Goal: Task Accomplishment & Management: Use online tool/utility

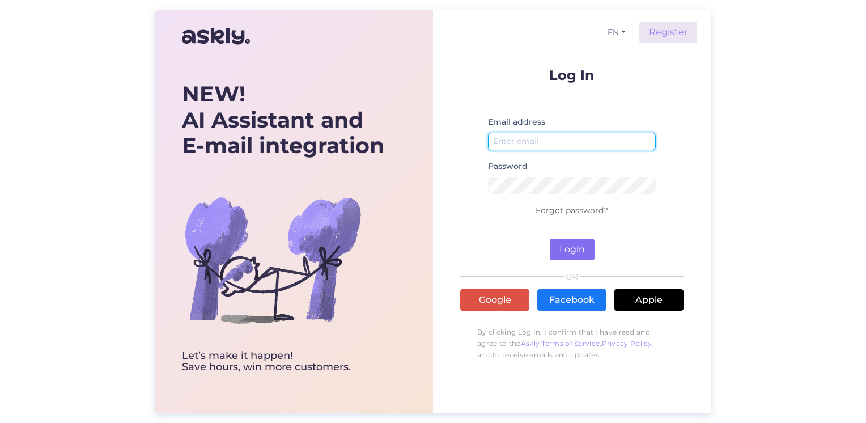
type input "[EMAIL_ADDRESS][DOMAIN_NAME]"
click at [566, 255] on button "Login" at bounding box center [572, 250] width 45 height 22
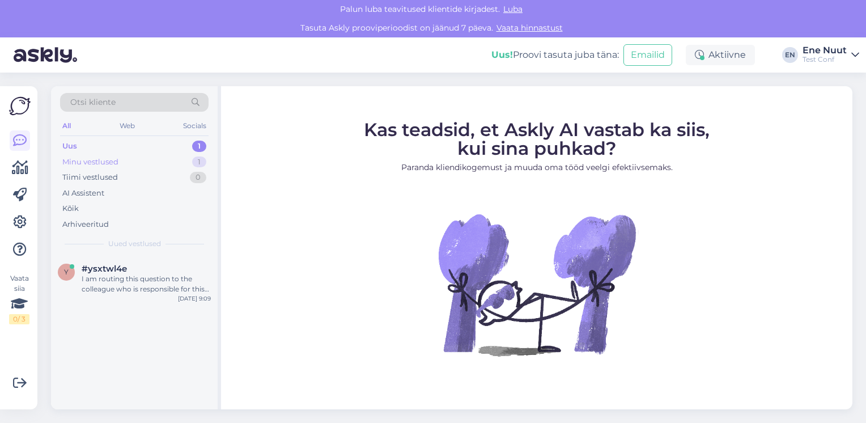
click at [102, 164] on div "Minu vestlused" at bounding box center [90, 161] width 56 height 11
click at [97, 142] on div "Uus 1" at bounding box center [134, 146] width 148 height 16
click at [109, 172] on div "Tiimi vestlused" at bounding box center [90, 177] width 56 height 11
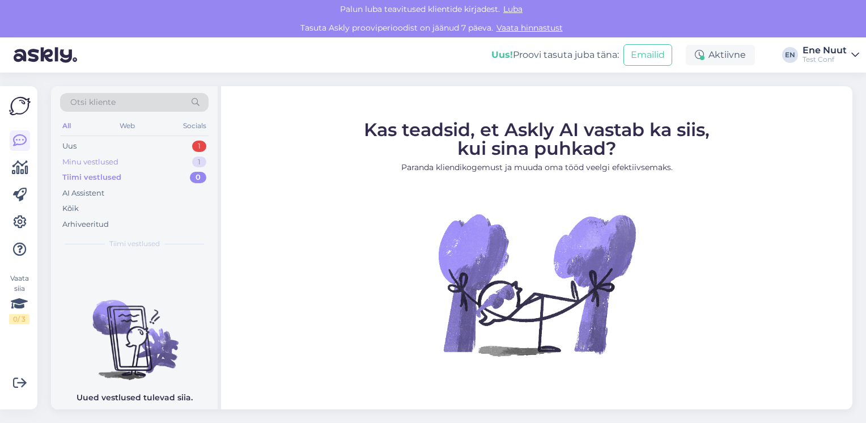
click at [104, 159] on div "Minu vestlused" at bounding box center [90, 161] width 56 height 11
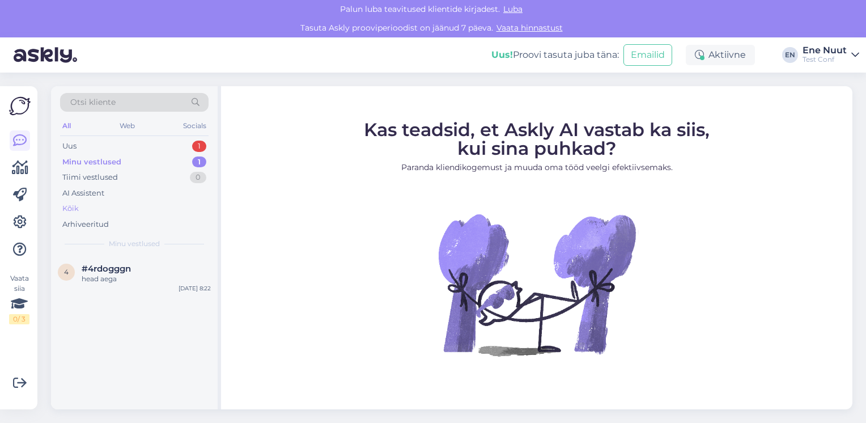
click at [70, 212] on div "Kõik" at bounding box center [70, 208] width 16 height 11
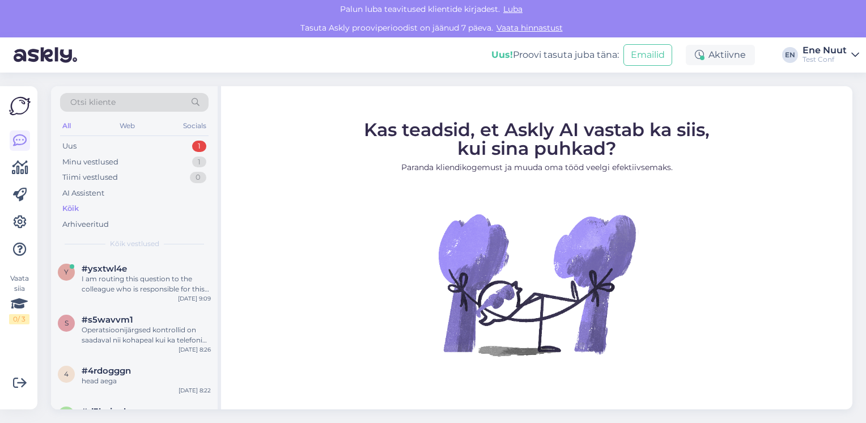
click at [127, 99] on div "Otsi kliente" at bounding box center [134, 102] width 148 height 19
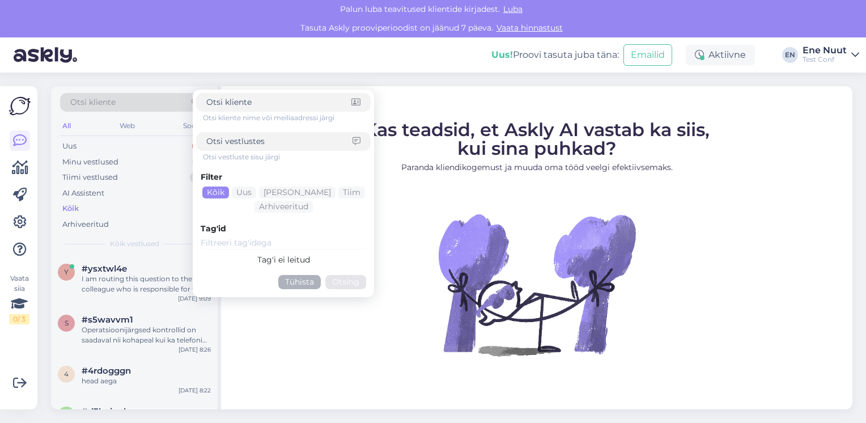
click at [229, 138] on input at bounding box center [279, 141] width 146 height 12
type input "põlv"
click button "Otsing" at bounding box center [345, 282] width 41 height 14
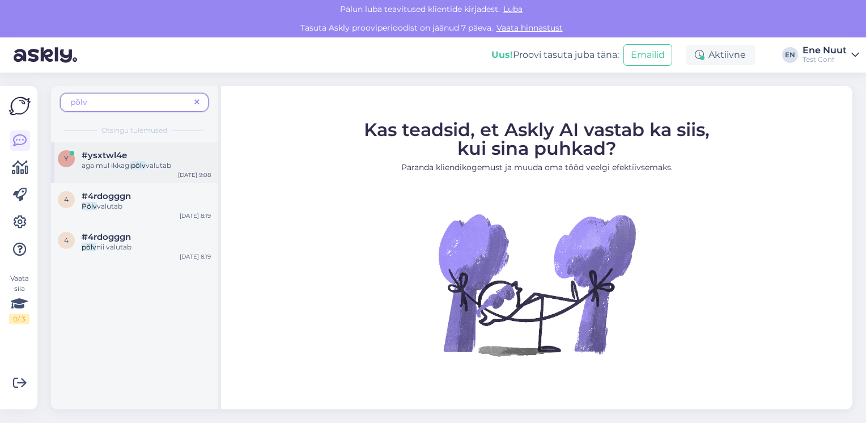
click at [109, 155] on span "#ysxtwl4e" at bounding box center [104, 155] width 45 height 10
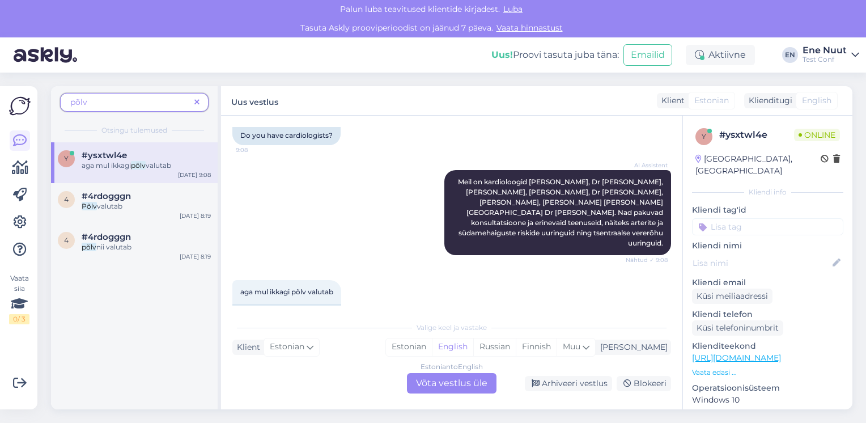
scroll to position [258, 0]
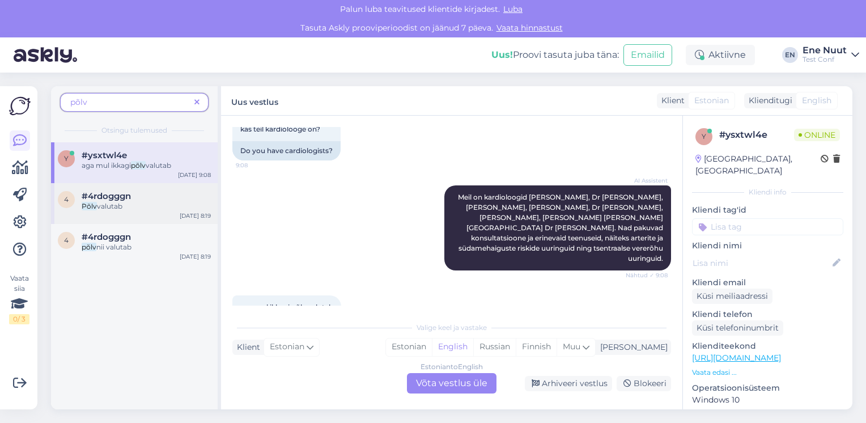
click at [107, 203] on span "valutab" at bounding box center [110, 206] width 26 height 9
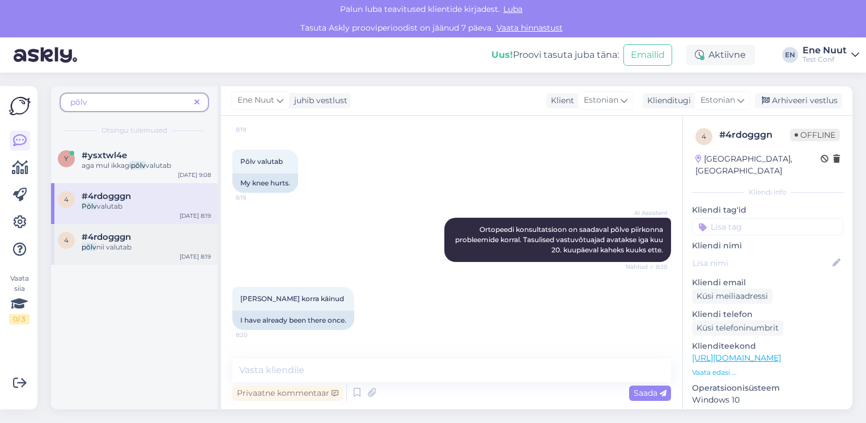
click at [104, 251] on div "põlv nii valutab" at bounding box center [146, 247] width 129 height 10
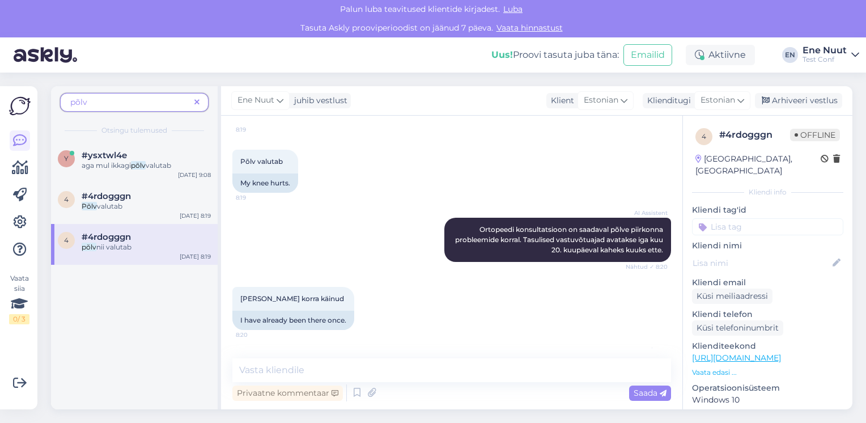
scroll to position [509, 0]
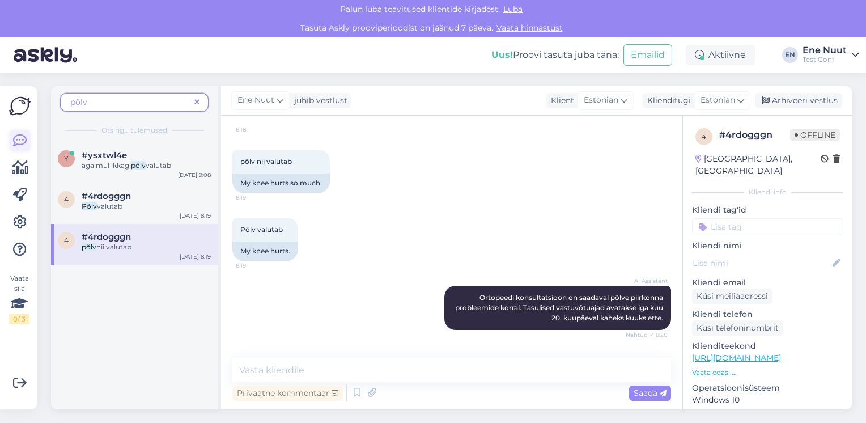
click at [16, 136] on icon at bounding box center [20, 141] width 14 height 14
click at [18, 168] on icon at bounding box center [20, 168] width 16 height 14
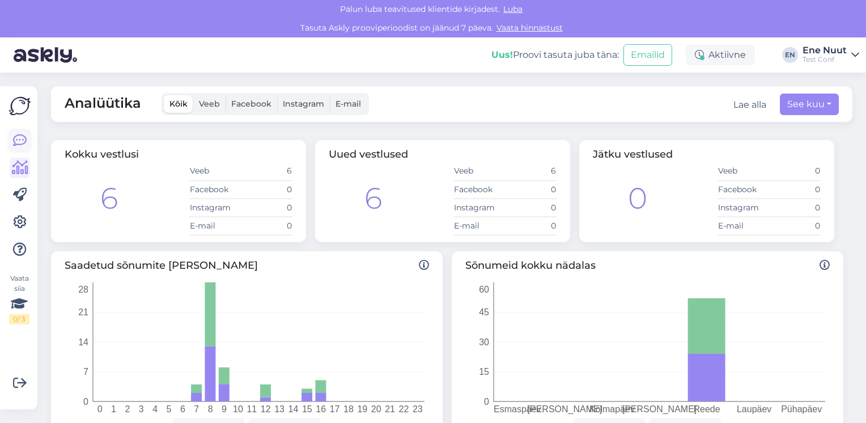
click at [19, 137] on icon at bounding box center [20, 141] width 14 height 14
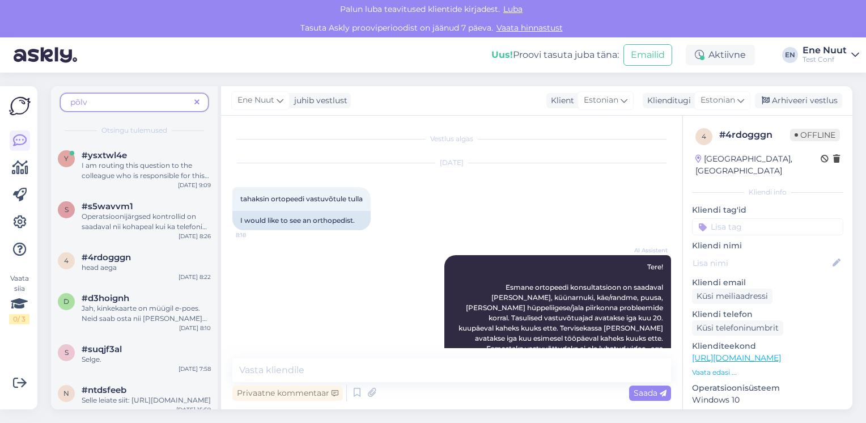
scroll to position [509, 0]
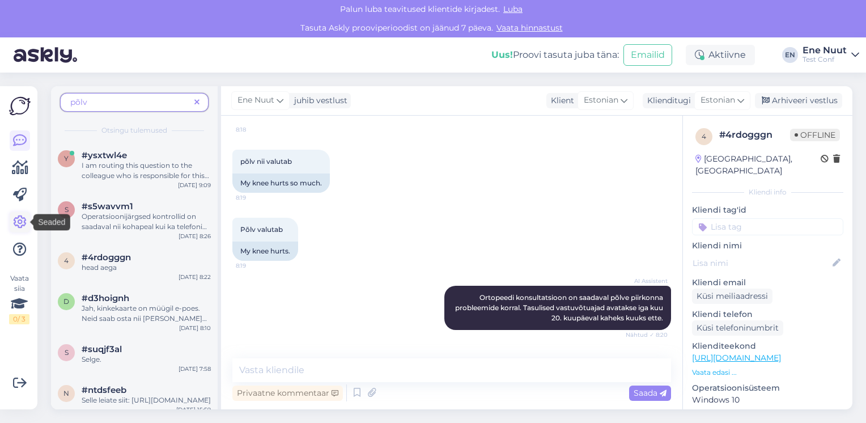
click at [18, 222] on icon at bounding box center [20, 222] width 14 height 14
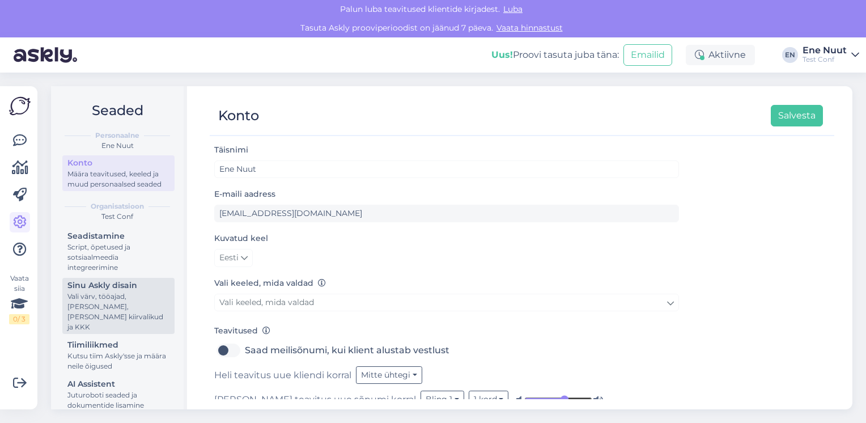
scroll to position [52, 0]
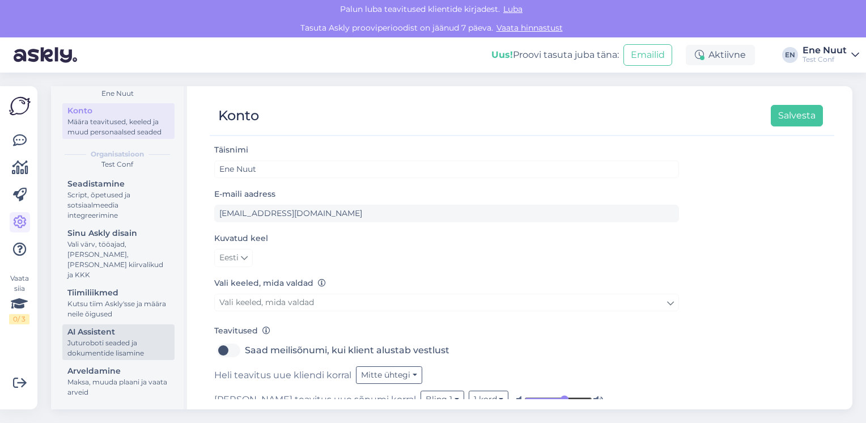
click at [92, 338] on div "Juturoboti seaded ja dokumentide lisamine" at bounding box center [118, 348] width 102 height 20
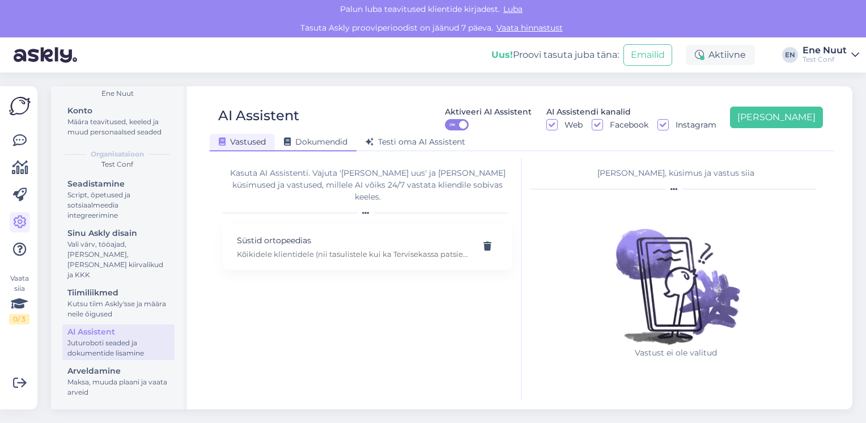
click at [314, 148] on div "Dokumendid" at bounding box center [316, 143] width 82 height 18
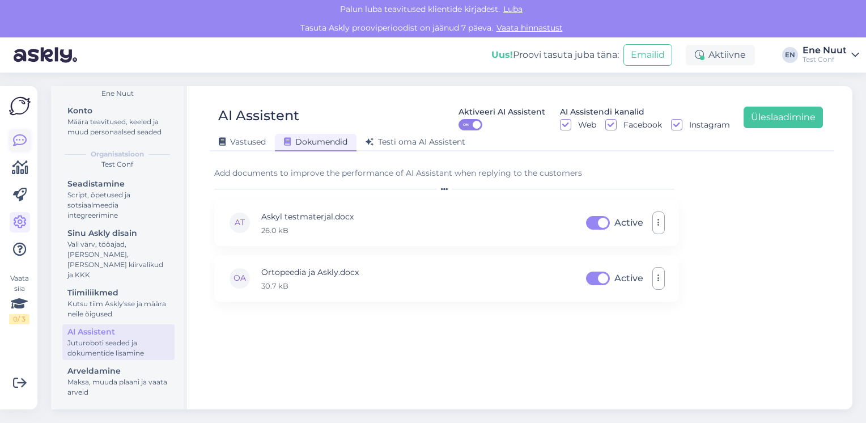
click at [23, 135] on icon at bounding box center [20, 141] width 14 height 14
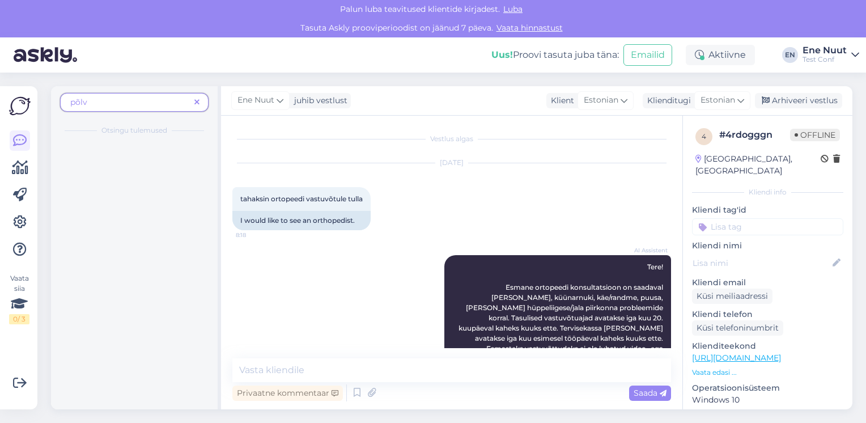
scroll to position [509, 0]
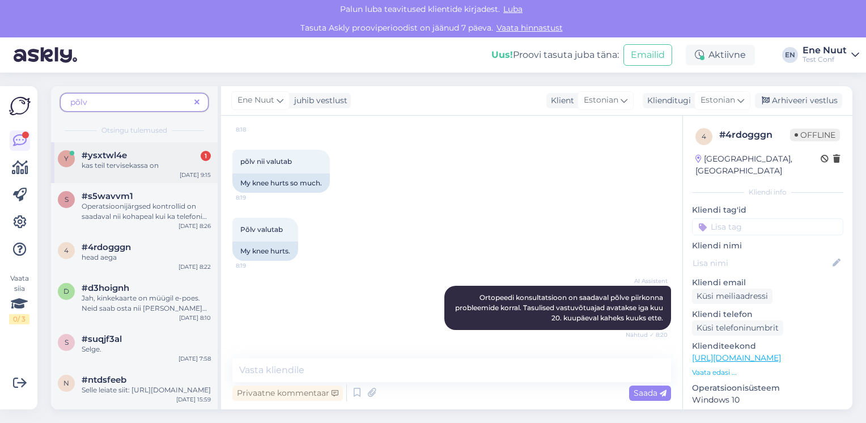
click at [139, 158] on div "#ysxtwl4e 1" at bounding box center [146, 155] width 129 height 10
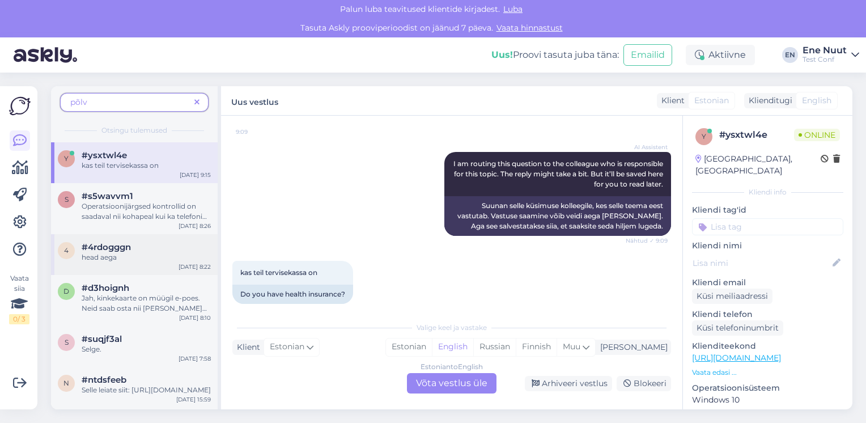
scroll to position [0, 0]
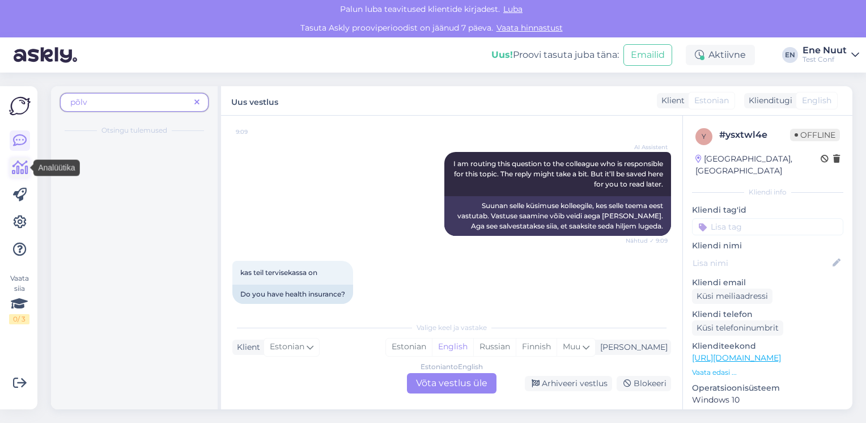
click at [21, 169] on icon at bounding box center [20, 168] width 16 height 14
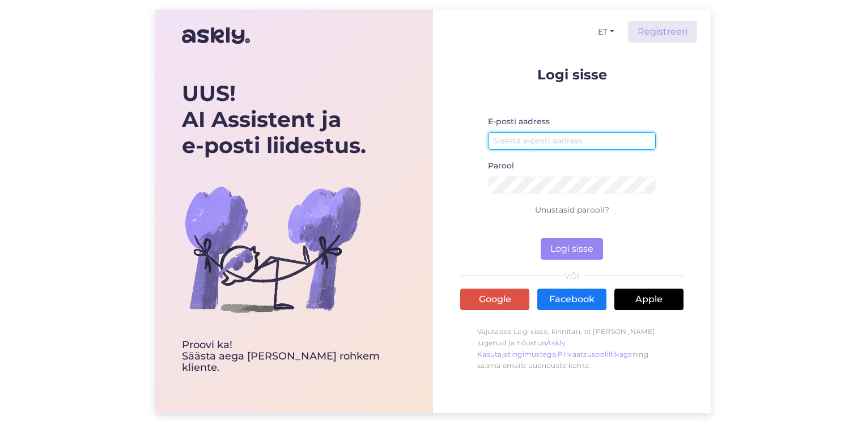
type input "[EMAIL_ADDRESS][DOMAIN_NAME]"
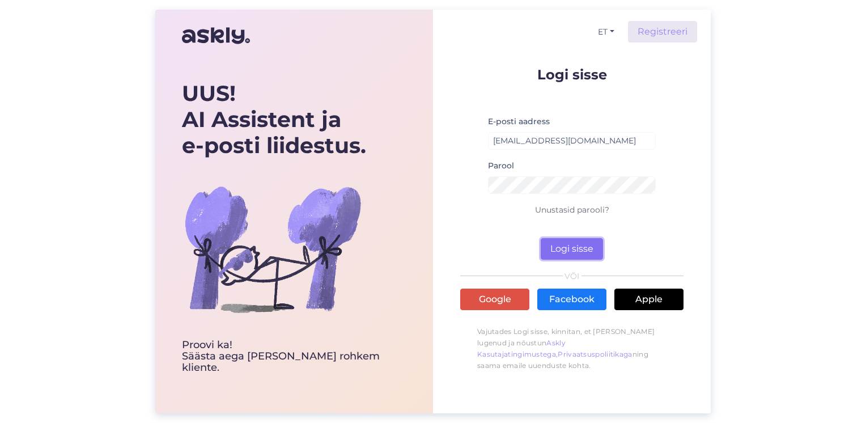
click at [555, 253] on button "Logi sisse" at bounding box center [572, 249] width 62 height 22
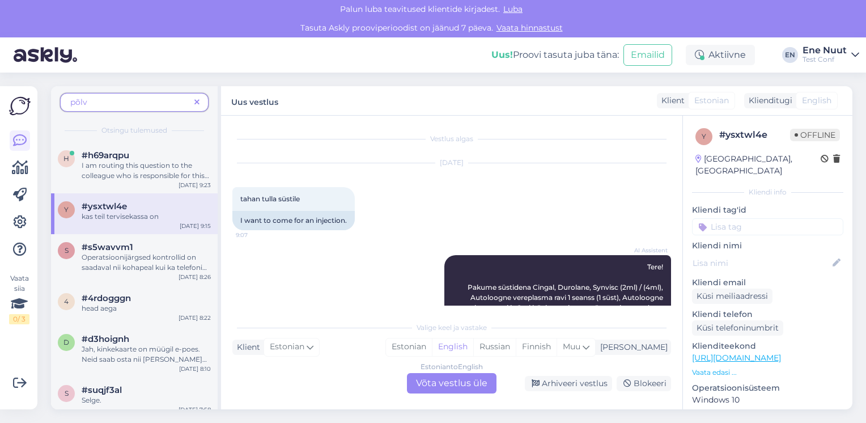
scroll to position [617, 0]
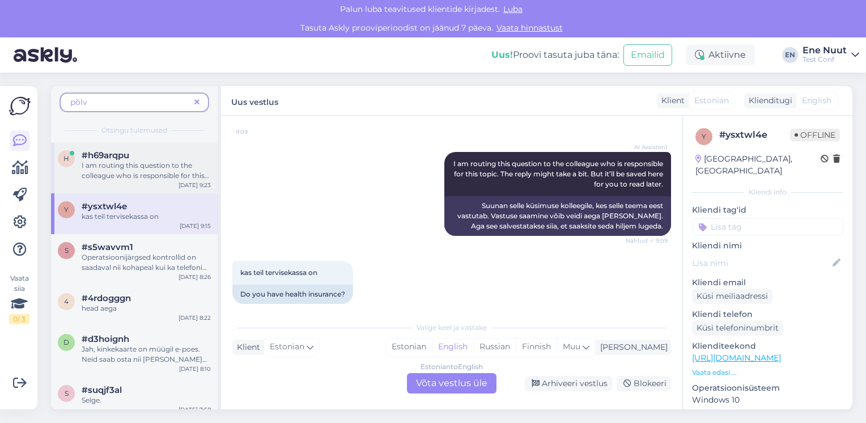
click at [100, 158] on span "#h69arqpu" at bounding box center [106, 155] width 48 height 10
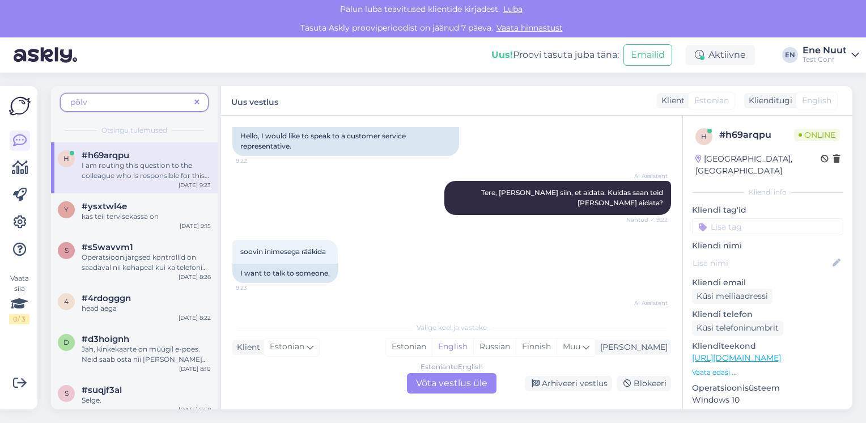
scroll to position [172, 0]
